Goal: Information Seeking & Learning: Learn about a topic

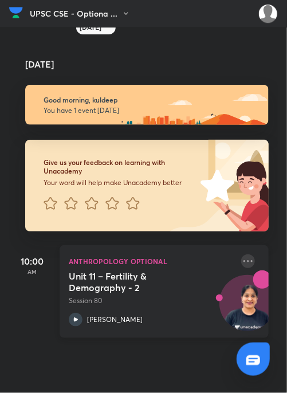
click at [244, 260] on icon at bounding box center [248, 261] width 9 height 2
click at [275, 280] on icon at bounding box center [277, 282] width 11 height 11
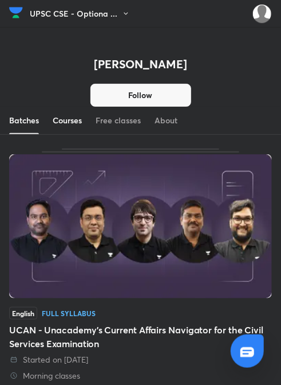
click at [80, 121] on div "Courses" at bounding box center [67, 120] width 29 height 11
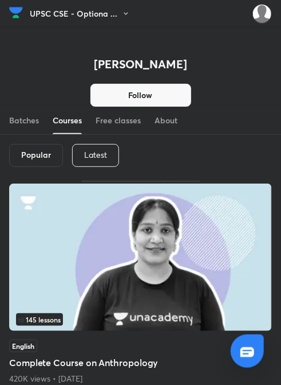
click at [97, 158] on p "Latest" at bounding box center [95, 154] width 23 height 9
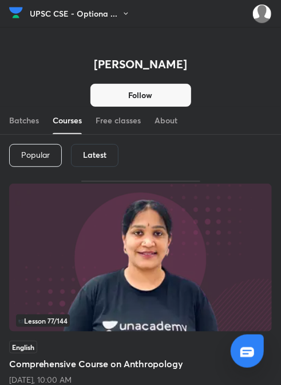
click at [85, 229] on img at bounding box center [140, 257] width 263 height 148
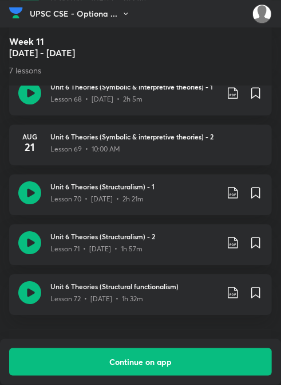
scroll to position [5332, 0]
